Goal: Check status: Check status

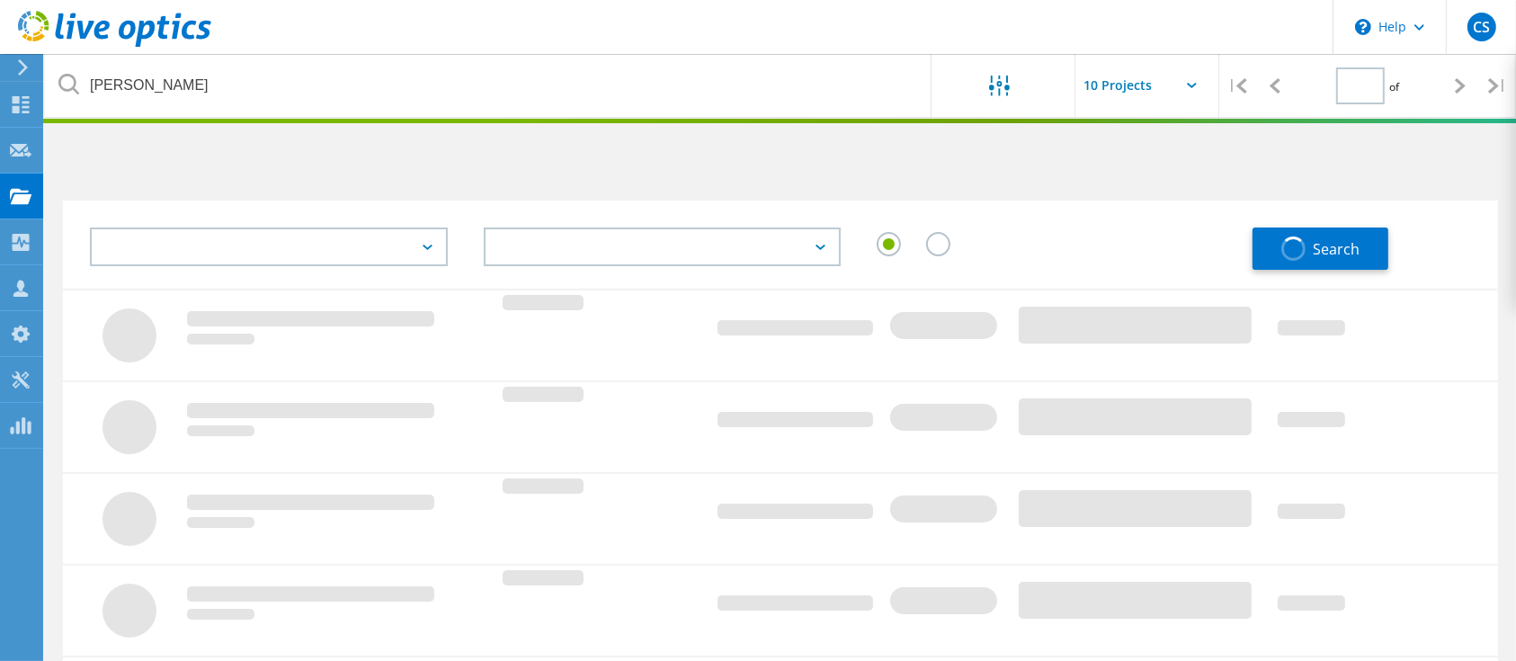
type input "1"
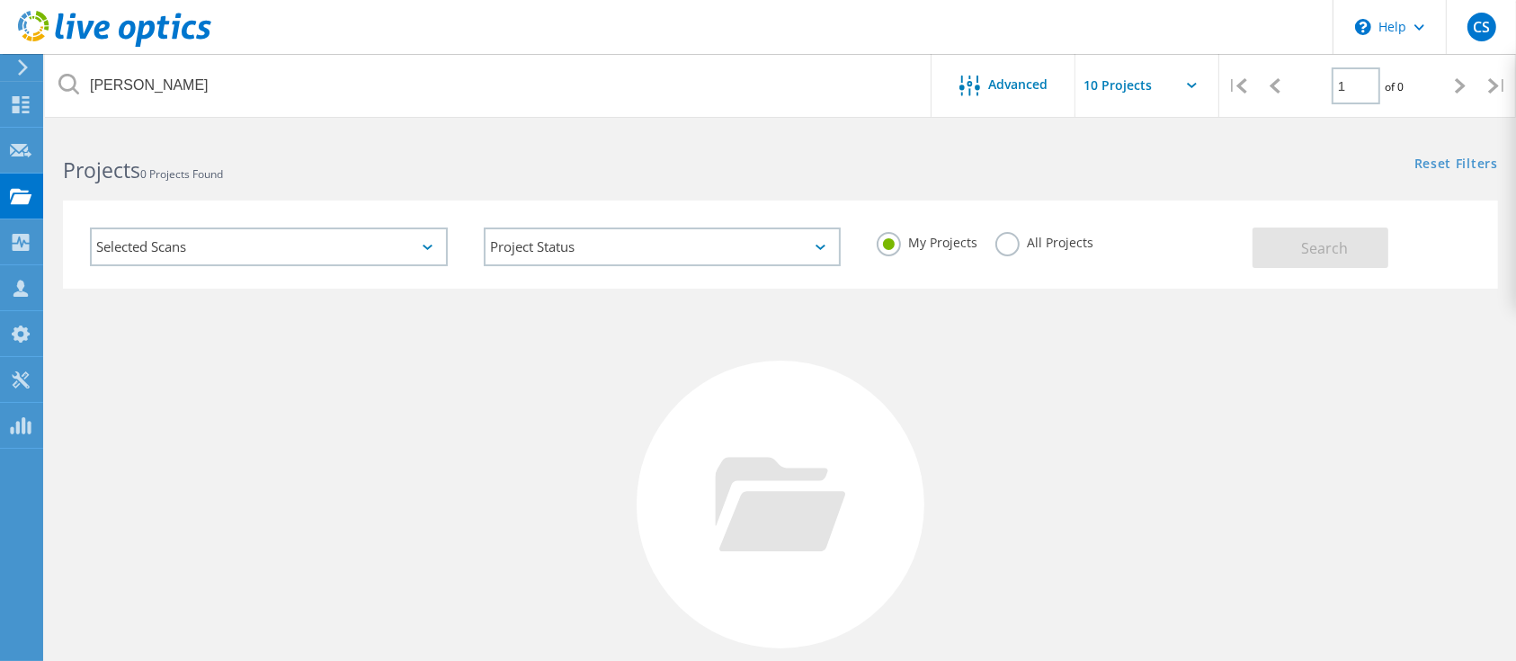
click at [1010, 236] on label "All Projects" at bounding box center [1044, 240] width 98 height 17
click at [0, 0] on input "All Projects" at bounding box center [0, 0] width 0 height 0
click at [1336, 257] on button "Search" at bounding box center [1321, 247] width 136 height 40
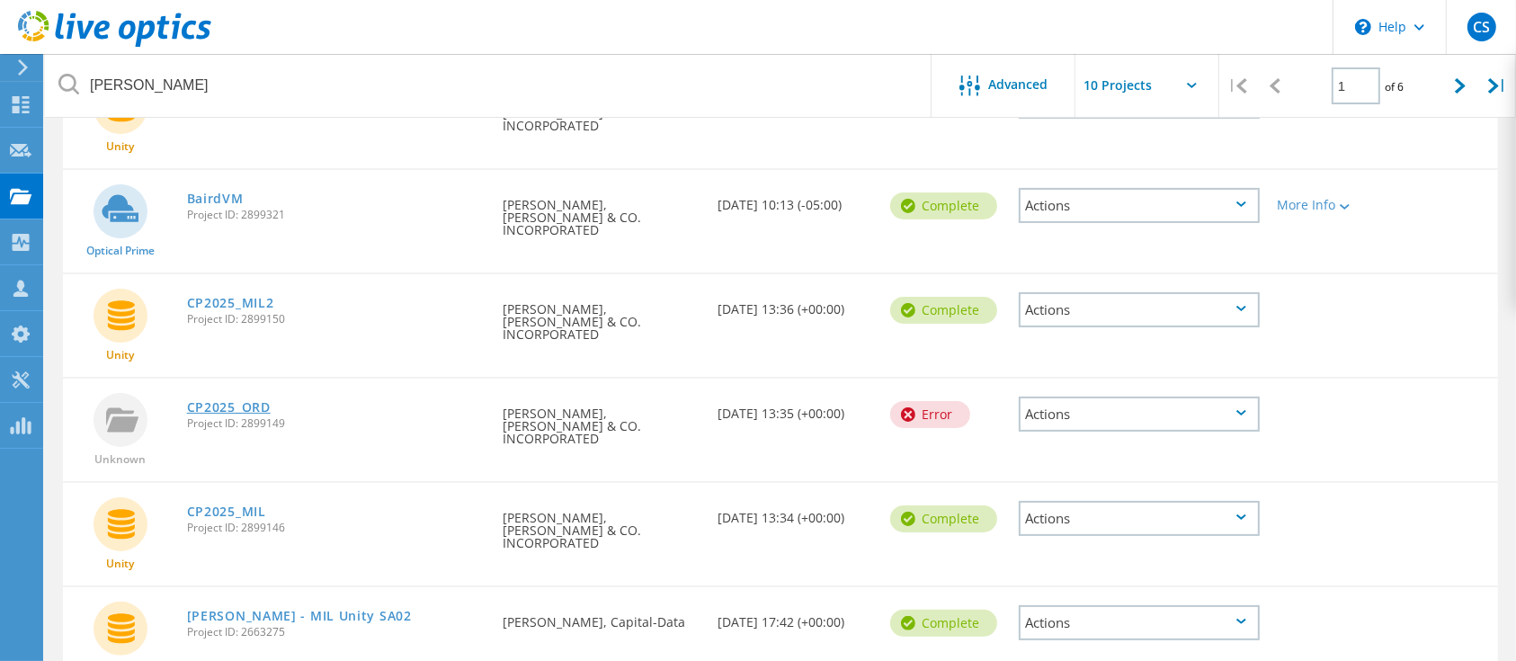
scroll to position [239, 0]
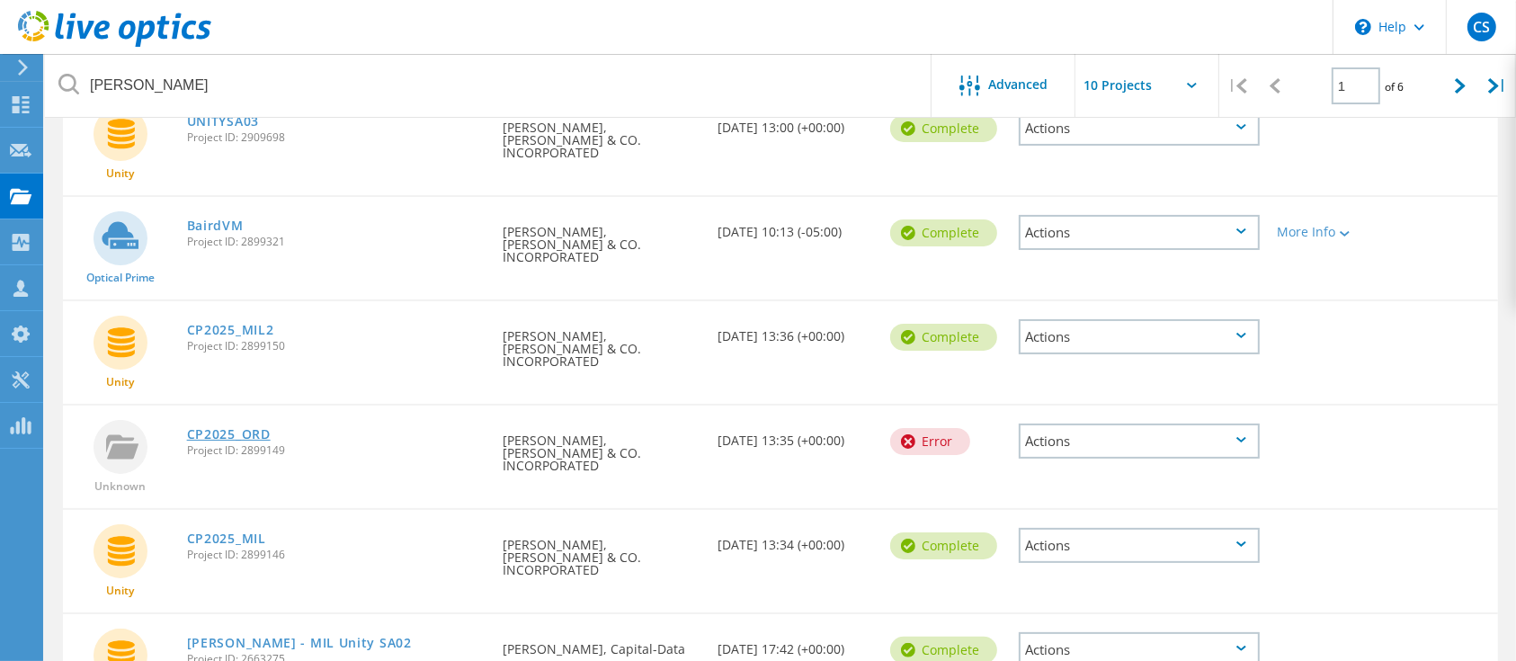
click at [228, 428] on link "CP2025_ORD" at bounding box center [229, 434] width 84 height 13
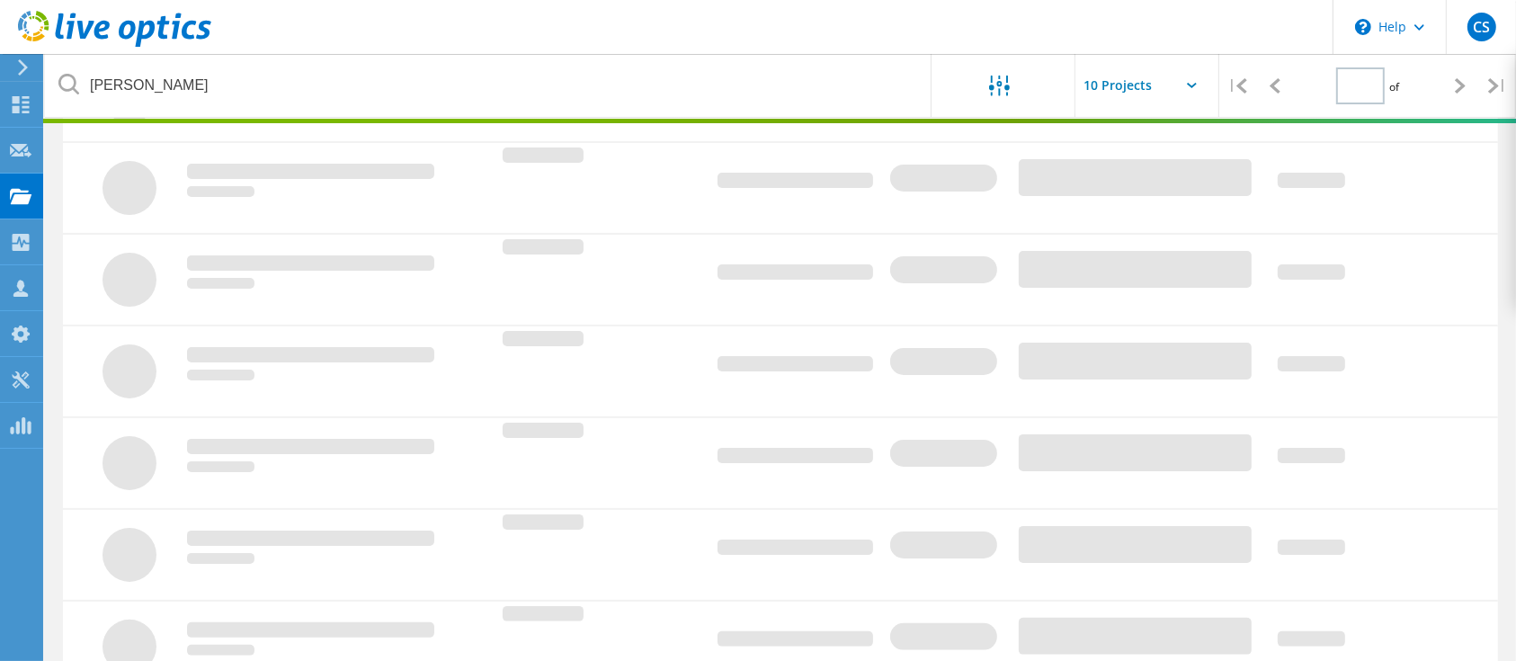
type input "1"
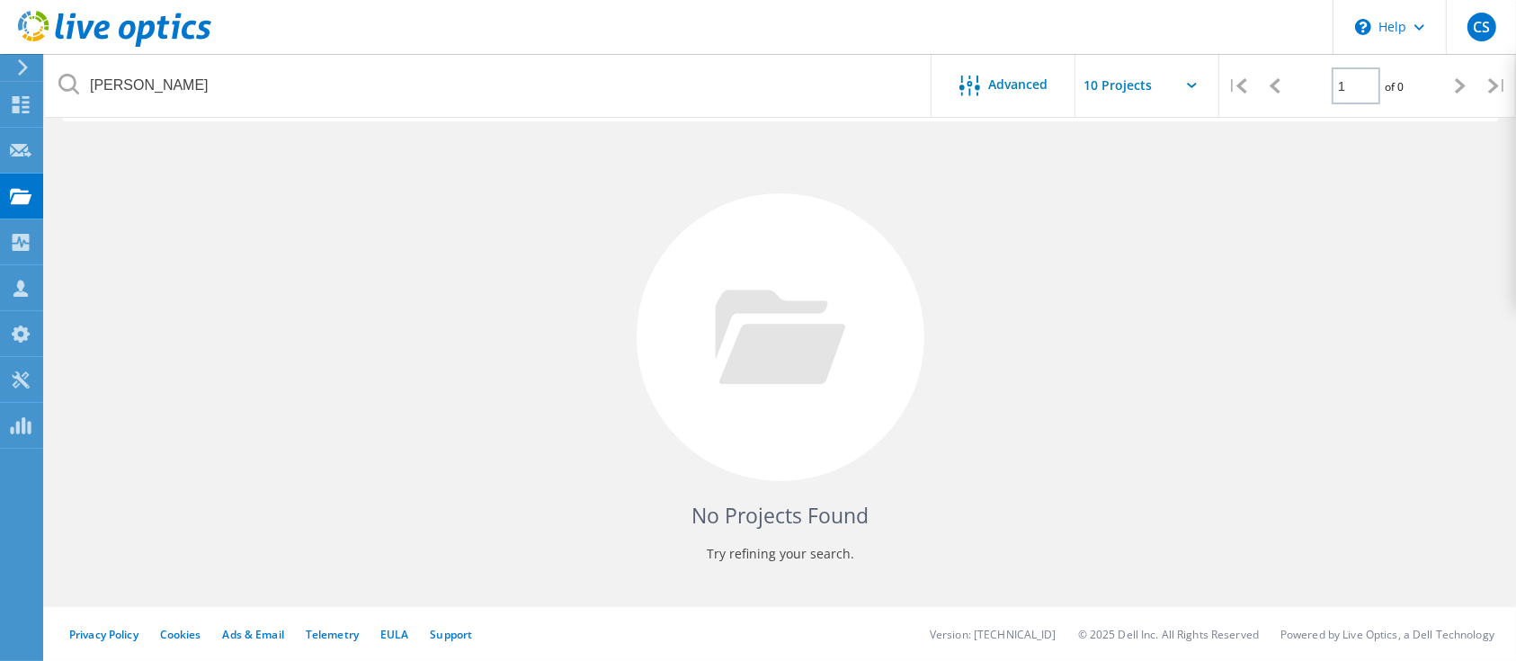
scroll to position [166, 0]
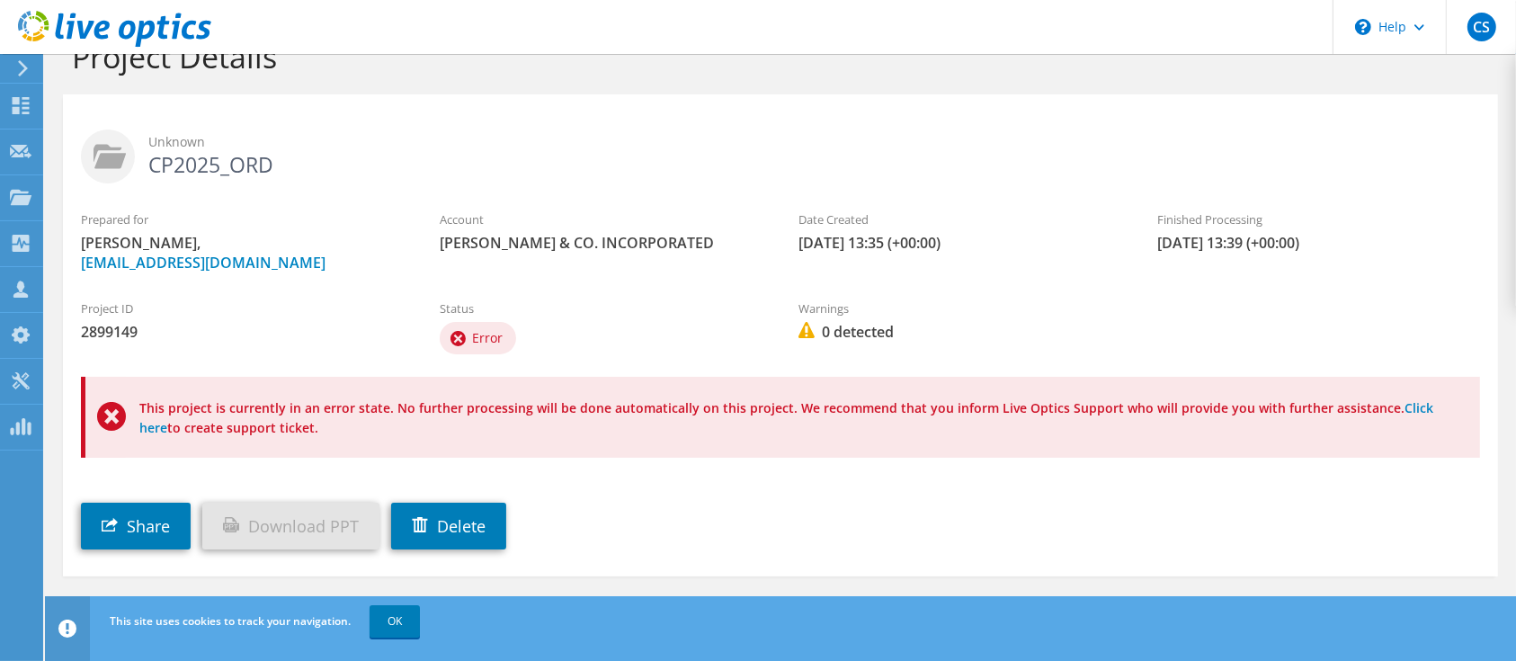
scroll to position [69, 0]
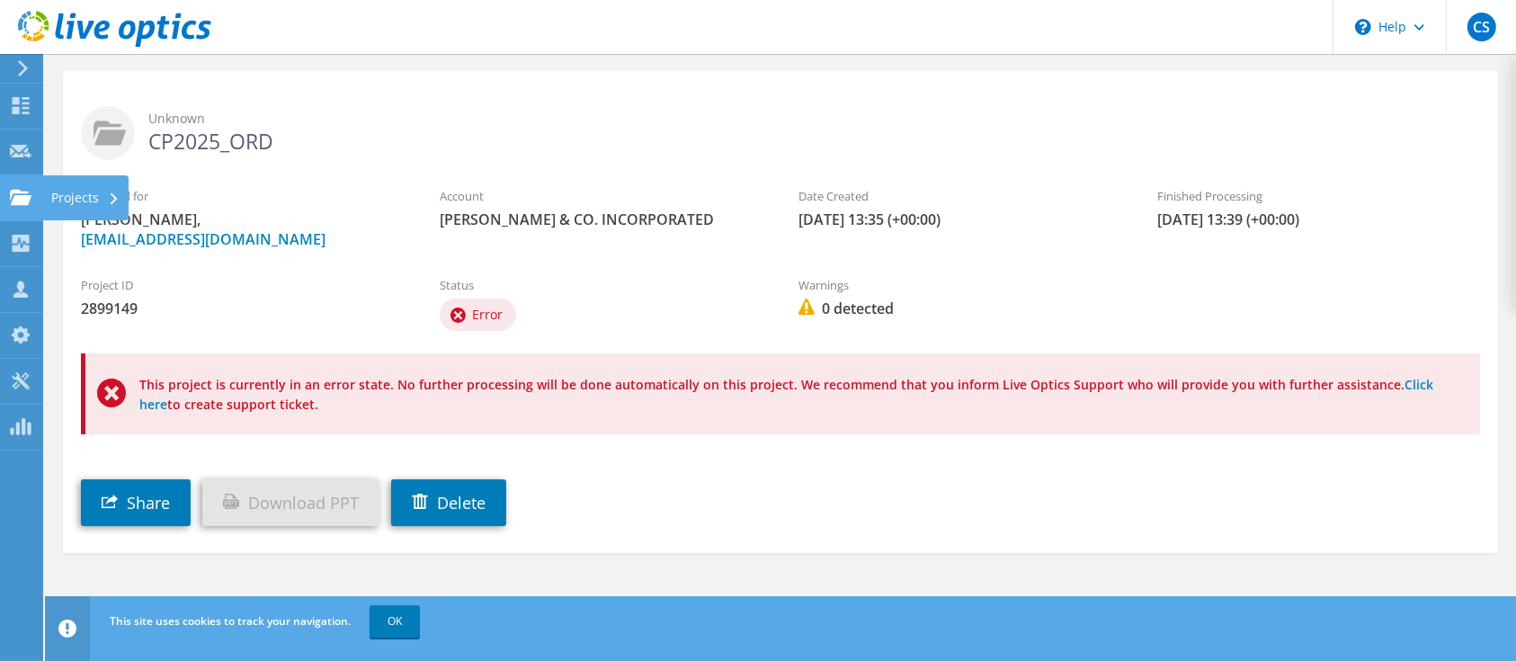
click at [74, 191] on div "Projects" at bounding box center [85, 197] width 86 height 45
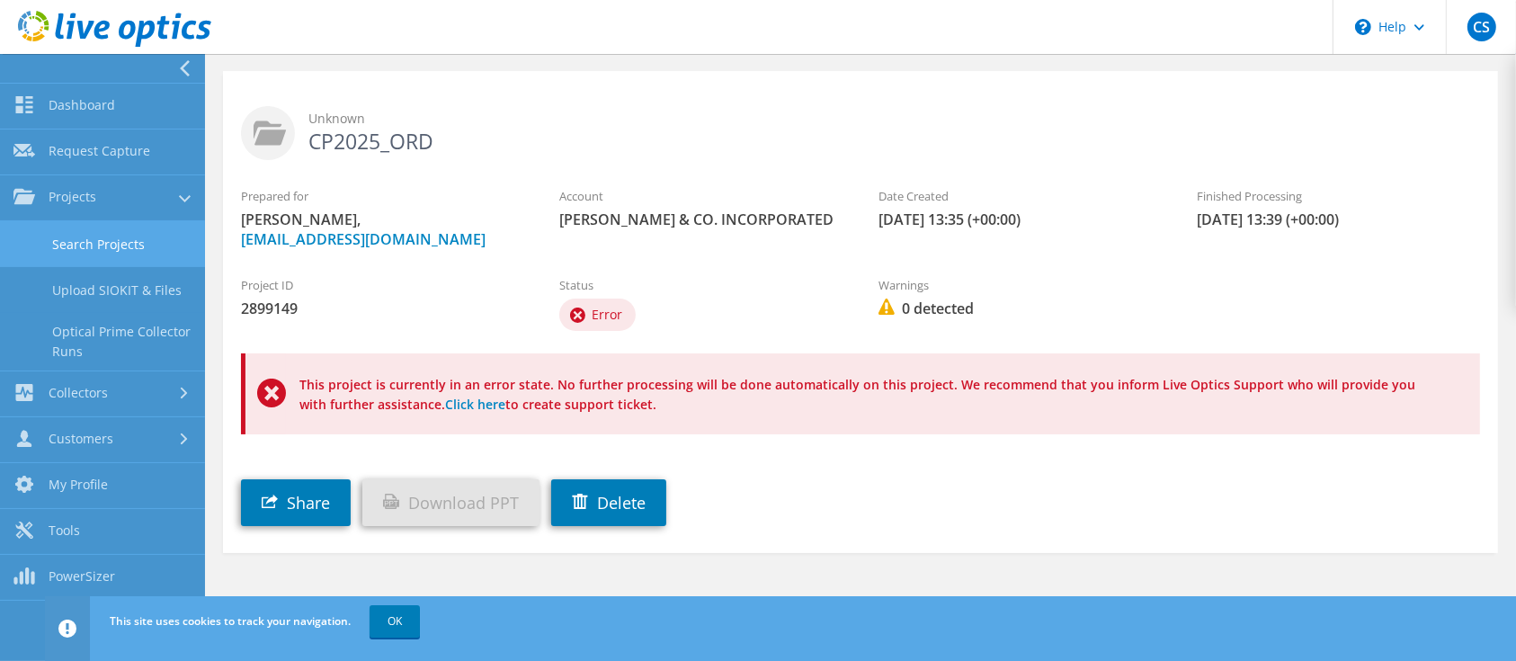
click at [107, 253] on link "Search Projects" at bounding box center [102, 244] width 205 height 46
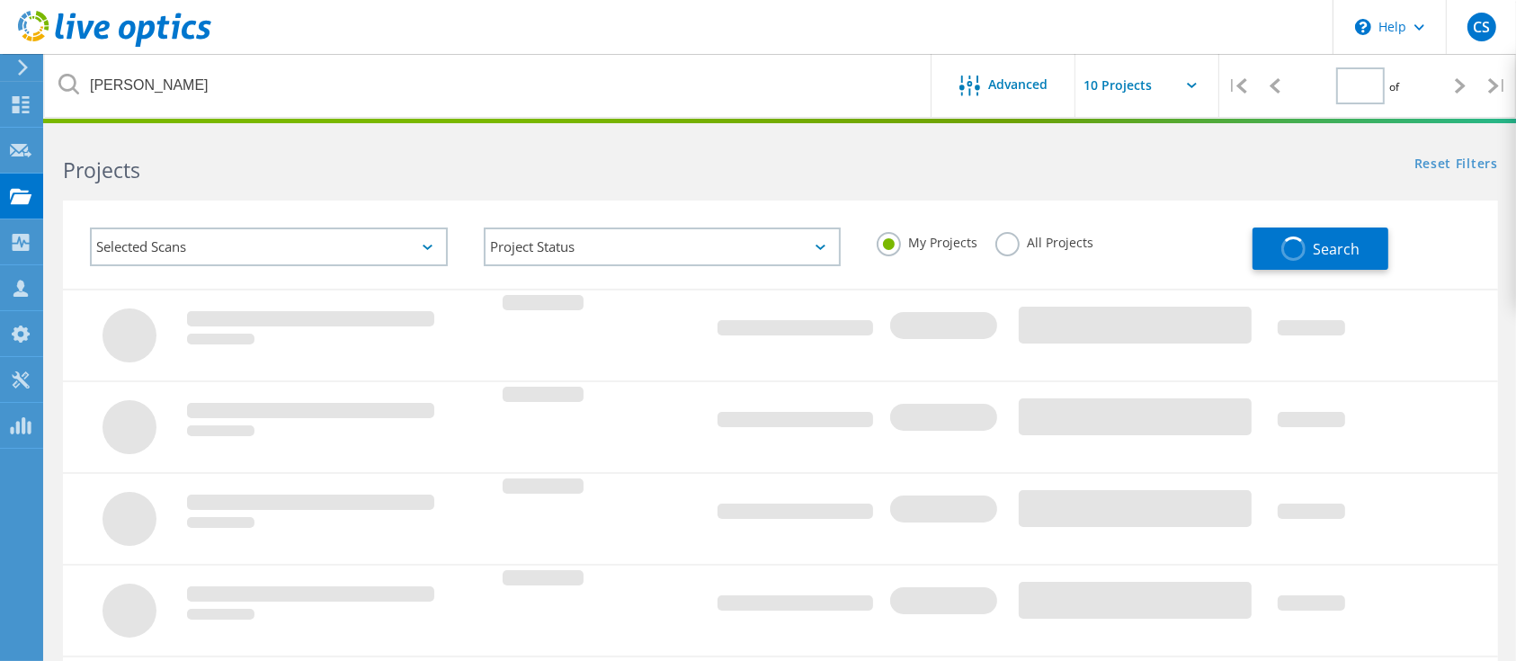
type input "1"
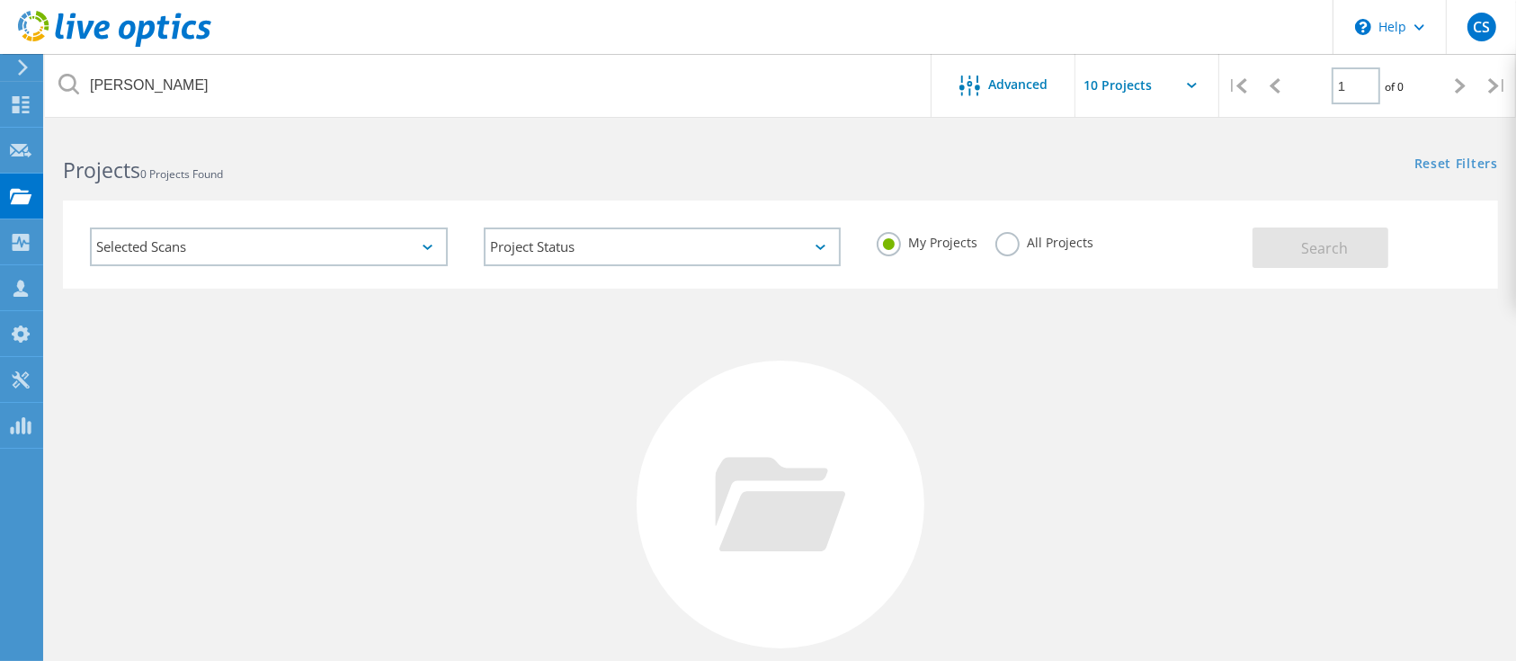
click at [1021, 240] on label "All Projects" at bounding box center [1044, 240] width 98 height 17
click at [0, 0] on input "All Projects" at bounding box center [0, 0] width 0 height 0
click at [1325, 254] on span "Search" at bounding box center [1324, 248] width 47 height 20
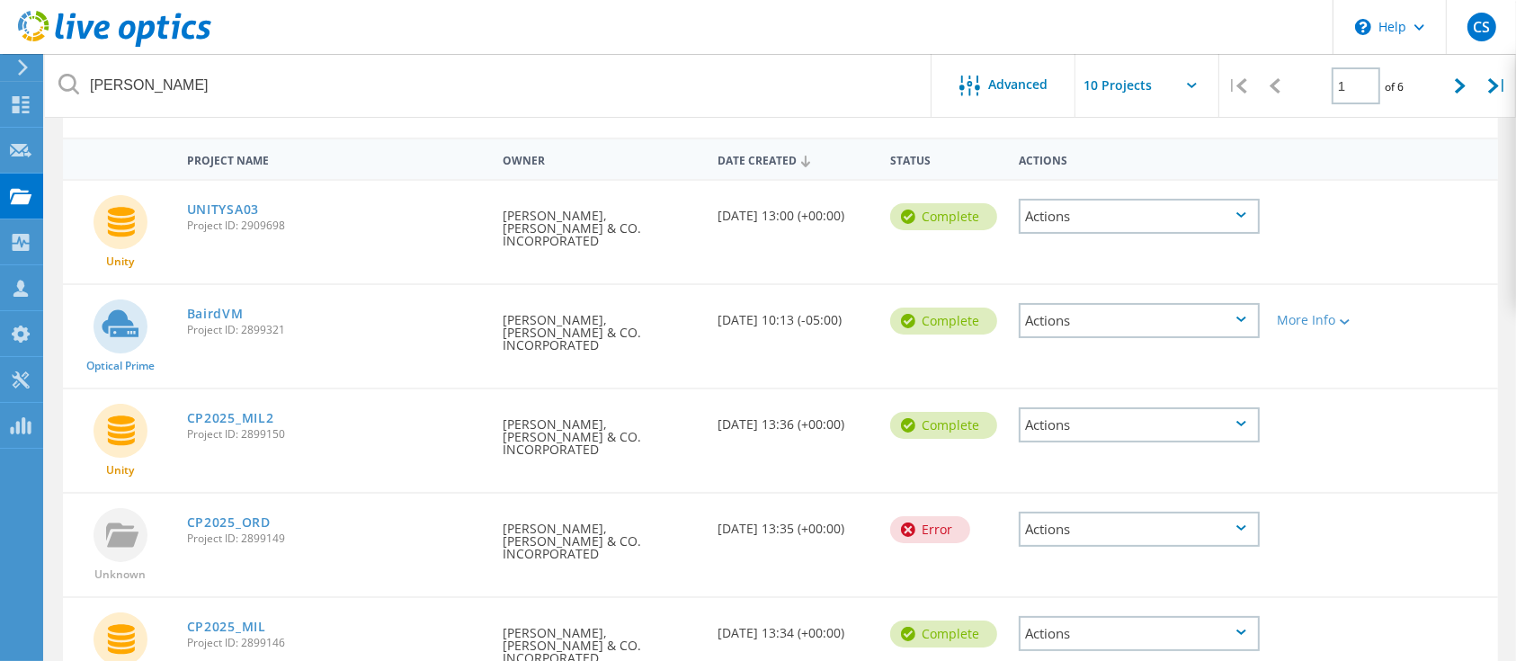
scroll to position [120, 0]
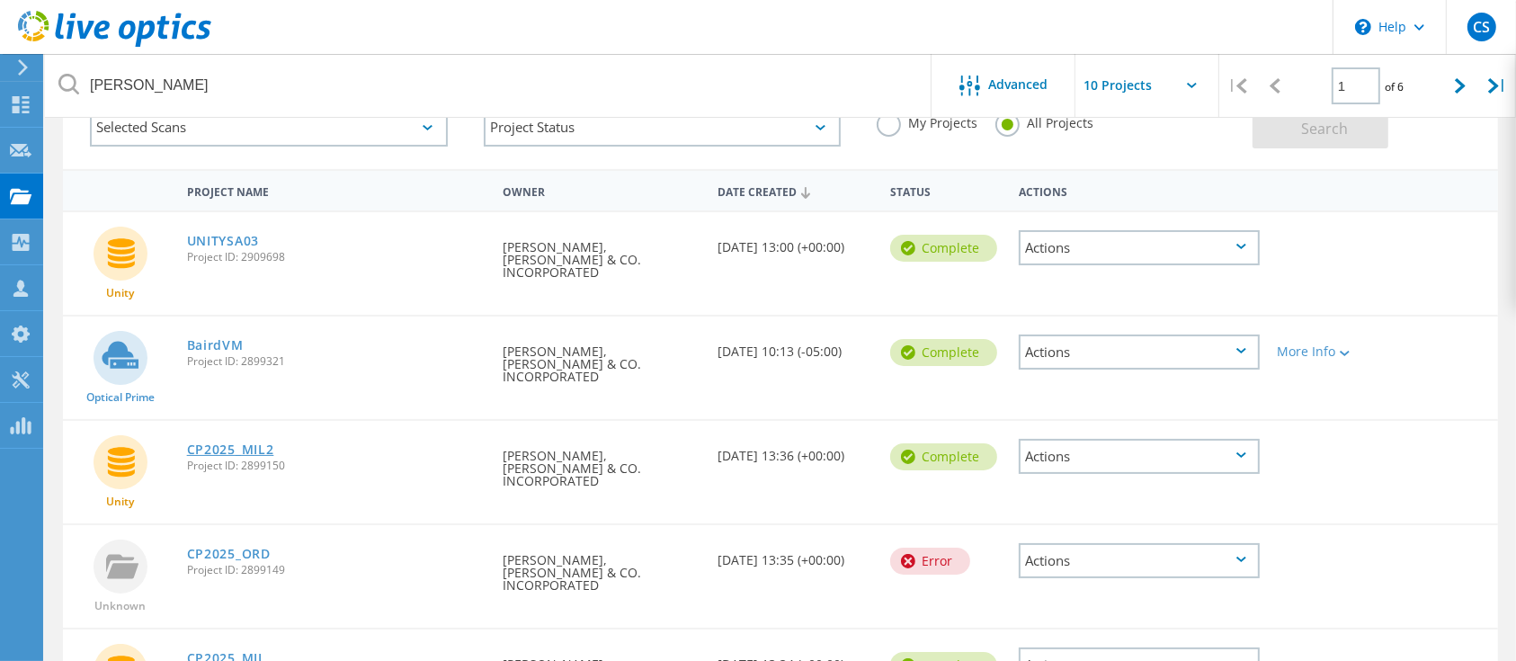
click at [238, 443] on link "CP2025_MIL2" at bounding box center [230, 449] width 87 height 13
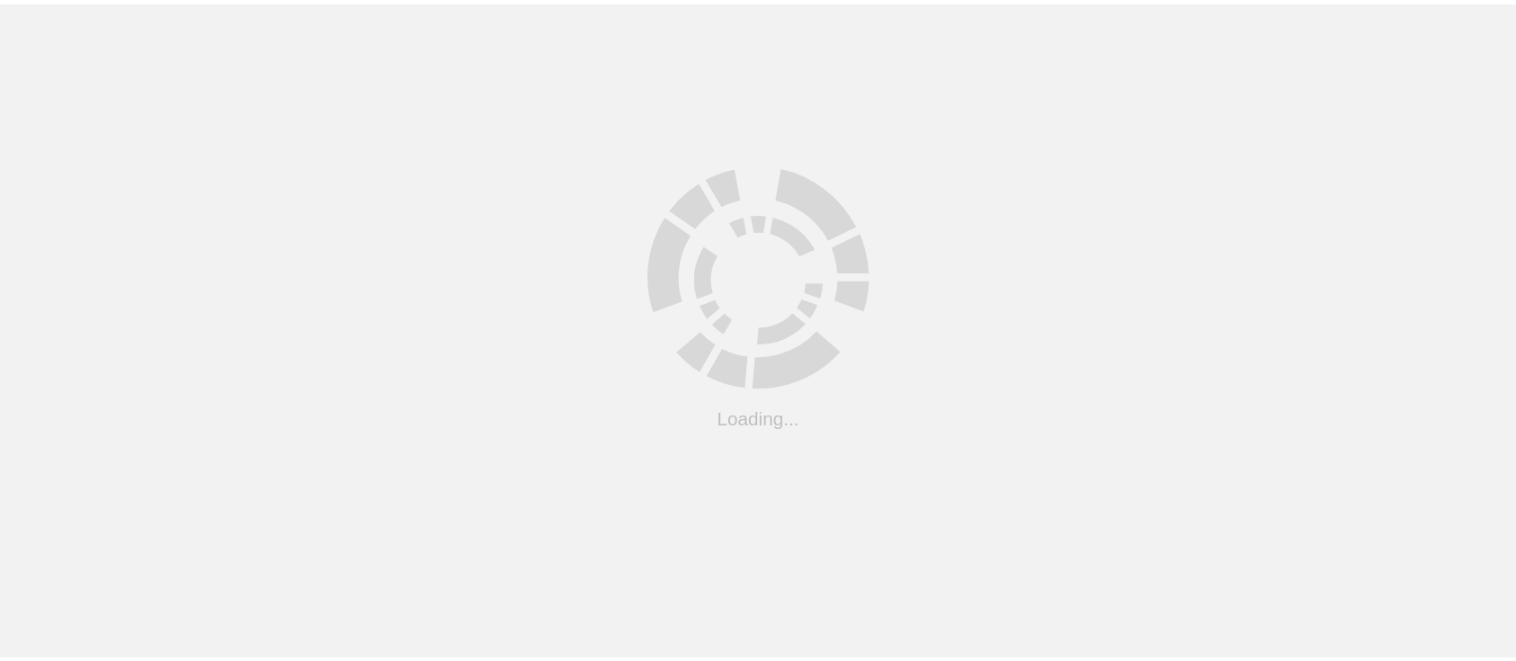
scroll to position [120, 0]
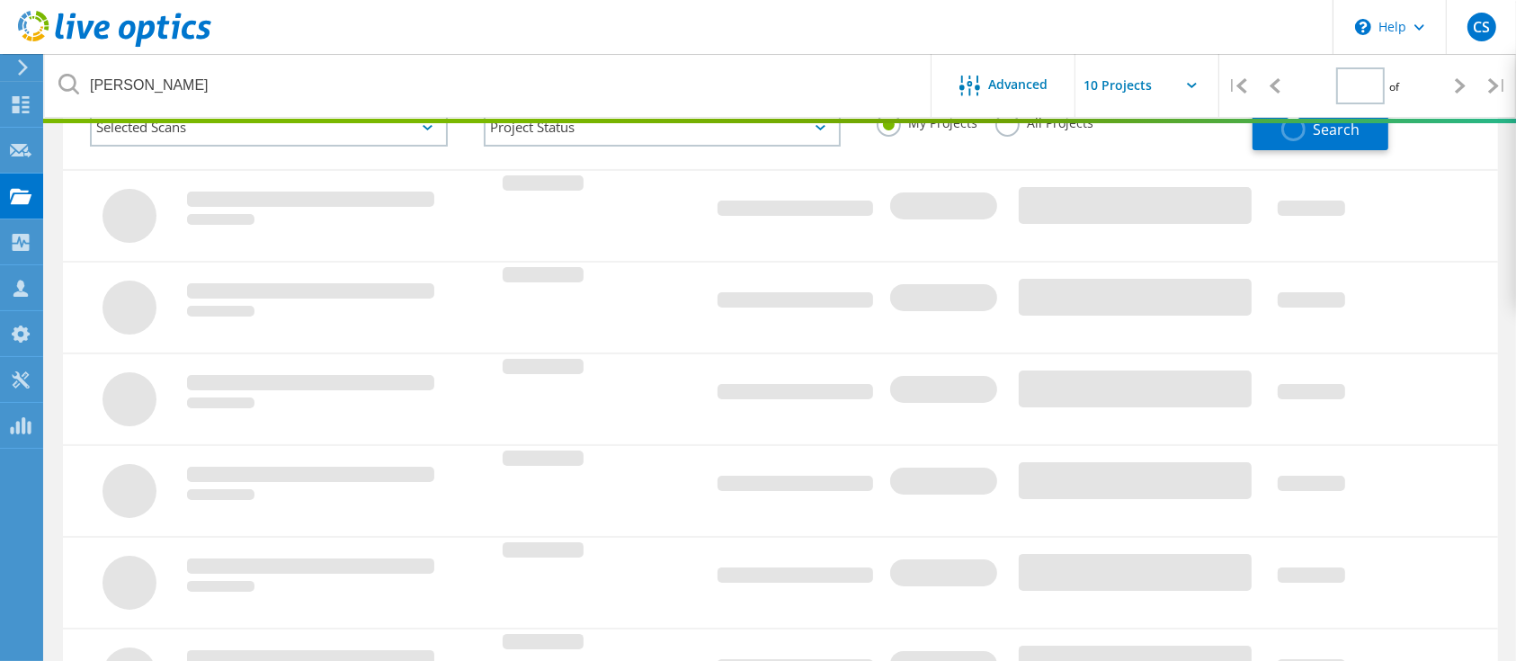
type input "1"
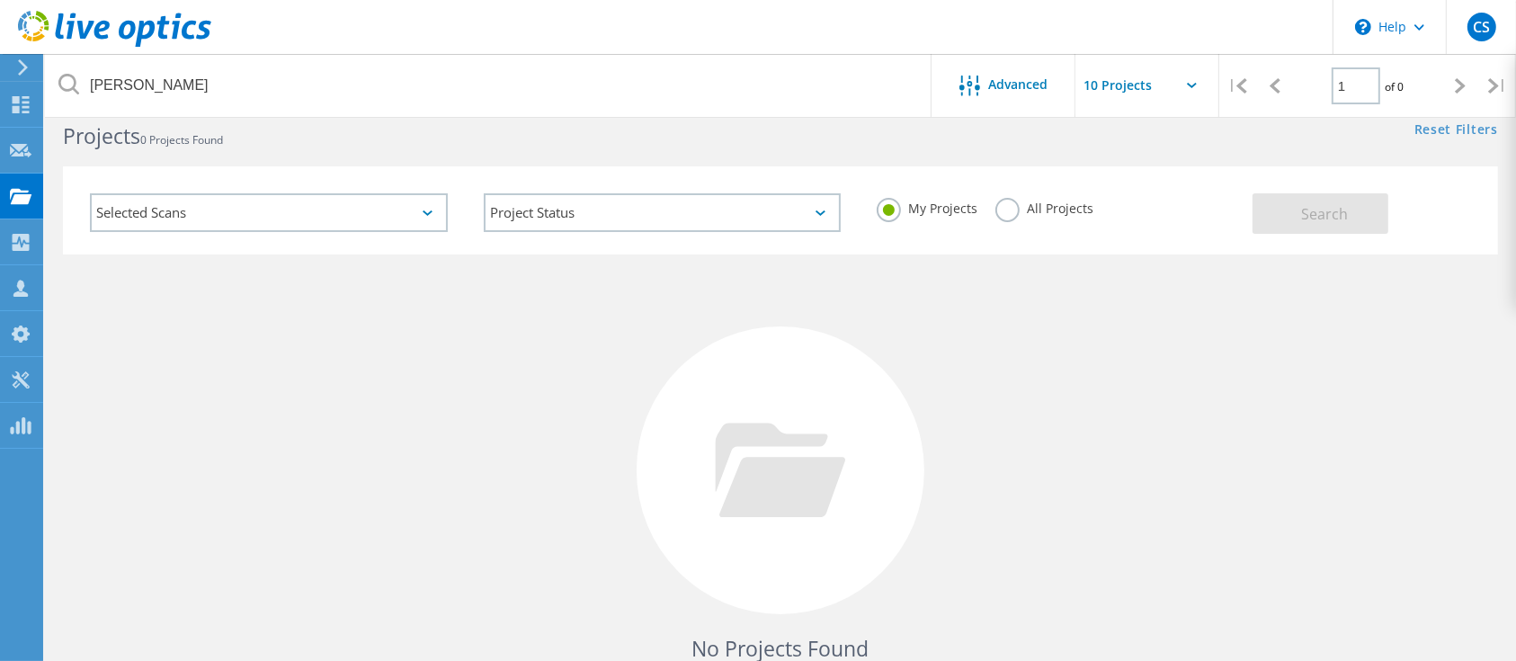
scroll to position [0, 0]
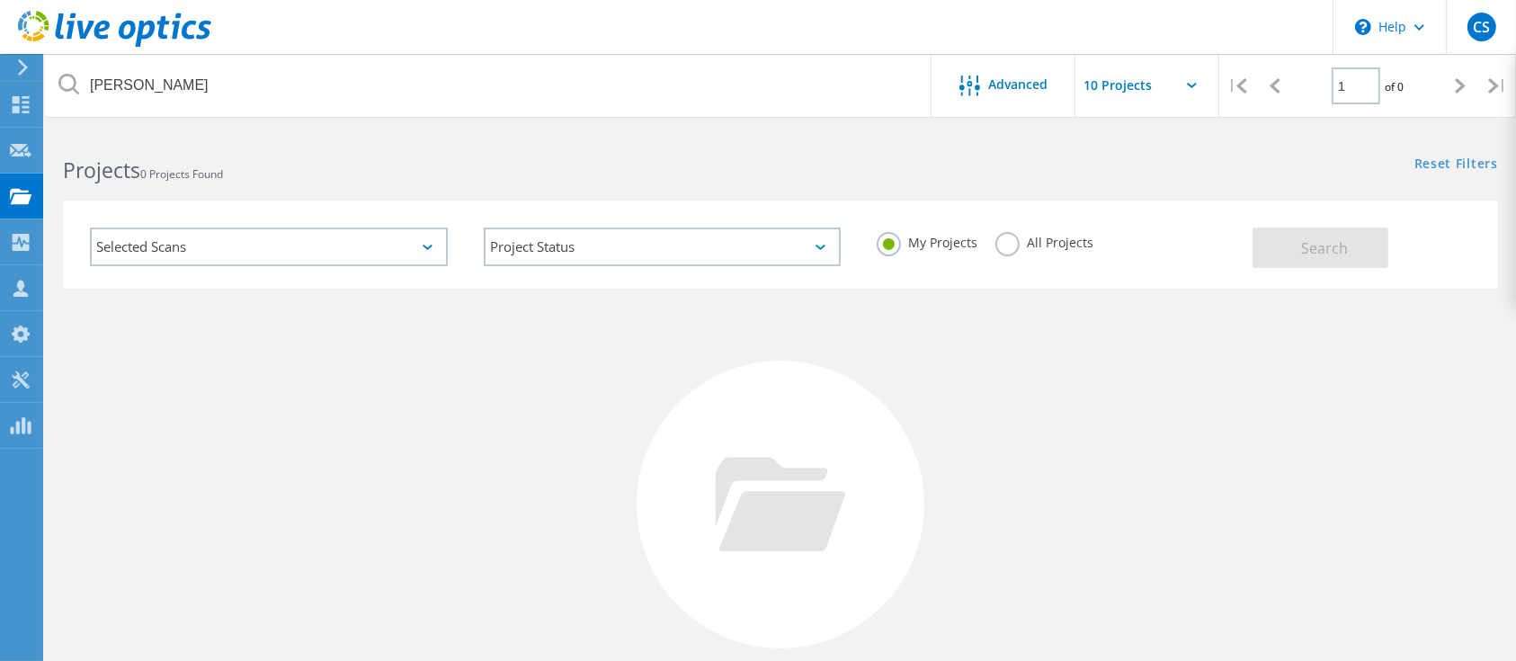
click at [1014, 241] on label "All Projects" at bounding box center [1044, 240] width 98 height 17
click at [0, 0] on input "All Projects" at bounding box center [0, 0] width 0 height 0
click at [1377, 252] on button "Search" at bounding box center [1321, 247] width 136 height 40
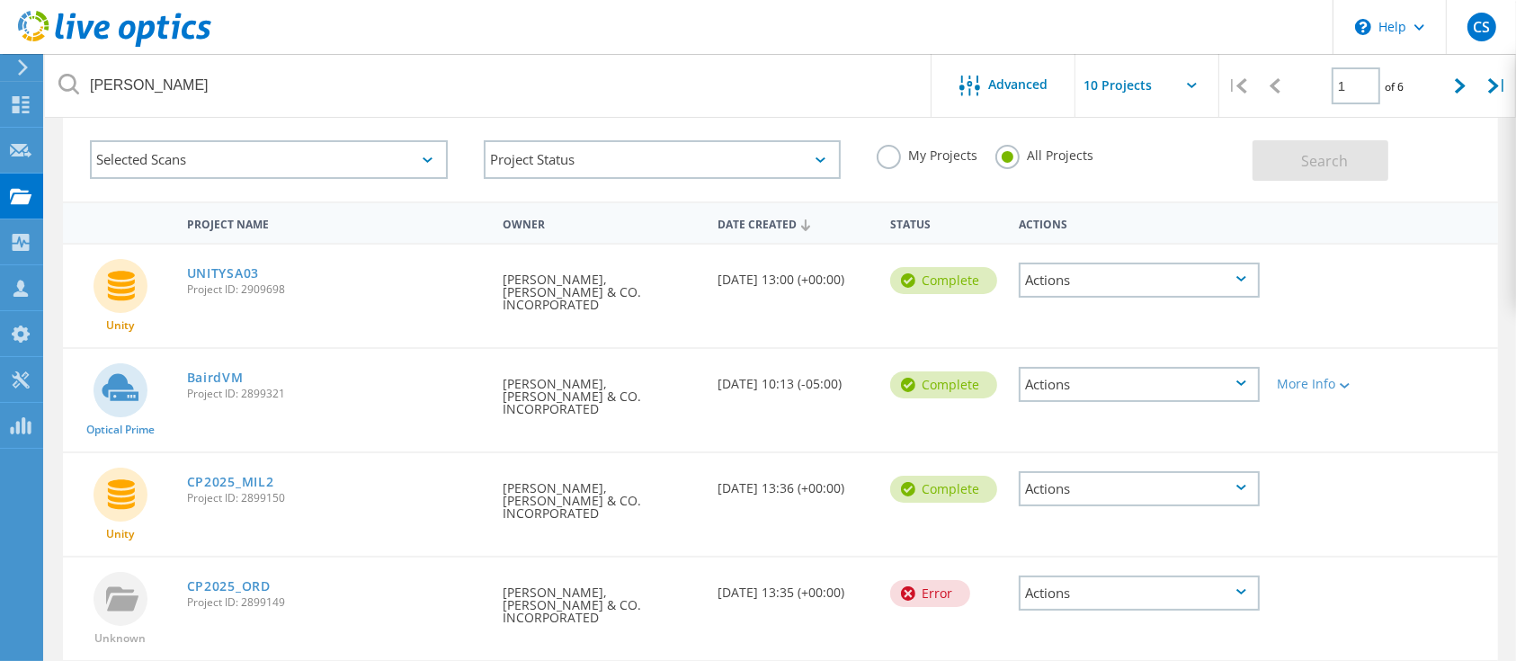
scroll to position [120, 0]
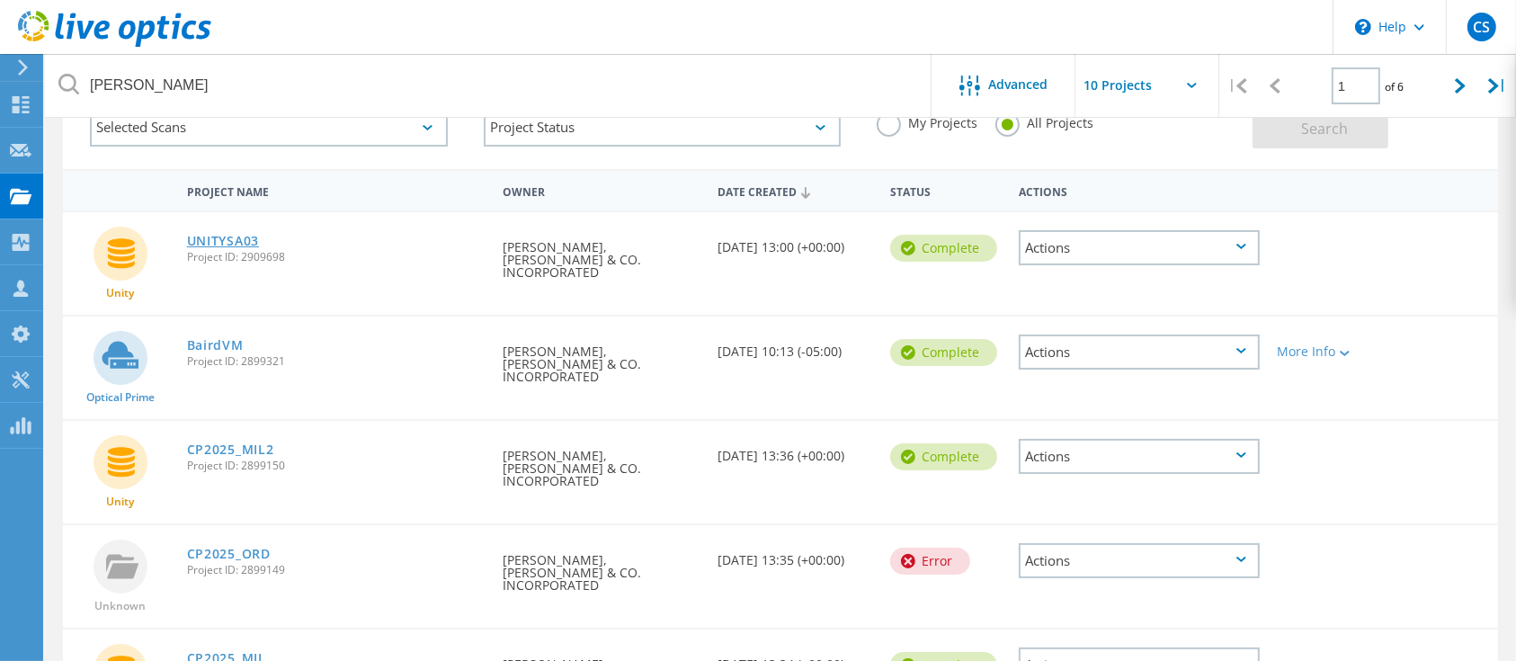
click at [237, 235] on link "UNITYSA03" at bounding box center [223, 241] width 72 height 13
